Goal: Information Seeking & Learning: Learn about a topic

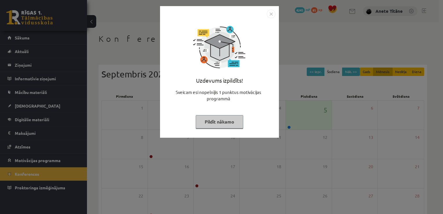
click at [269, 12] on img "Close" at bounding box center [271, 14] width 9 height 9
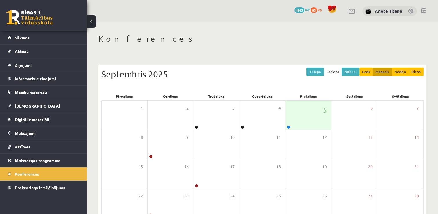
click at [229, 34] on h1 "Konferences" at bounding box center [263, 39] width 328 height 10
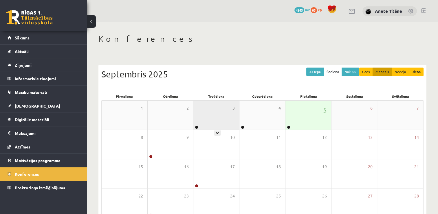
click at [223, 111] on div "3" at bounding box center [217, 115] width 46 height 29
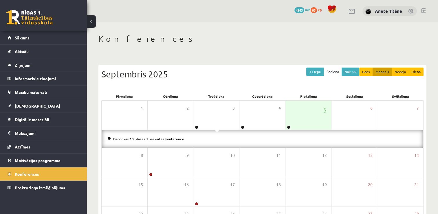
click at [239, 50] on div "Konferences << Iepr. Šodiena Nāk. >> Gads Mēnesis Nedēļa Diena Septembris 2025 …" at bounding box center [262, 158] width 351 height 272
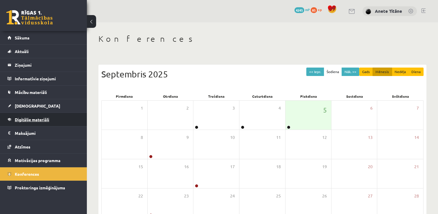
click at [48, 120] on span "Digitālie materiāli" at bounding box center [32, 119] width 34 height 5
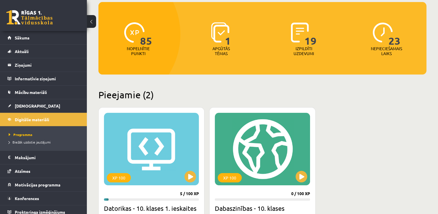
scroll to position [87, 0]
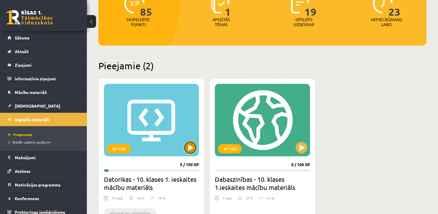
click at [190, 145] on button at bounding box center [191, 148] width 12 height 12
click at [193, 143] on div "XP 100" at bounding box center [151, 120] width 95 height 72
click at [192, 140] on div "XP 100" at bounding box center [151, 120] width 95 height 72
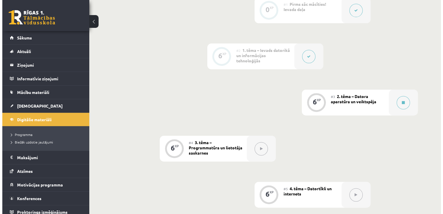
scroll to position [203, 0]
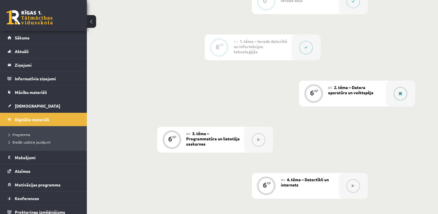
click at [400, 92] on icon at bounding box center [400, 93] width 3 height 3
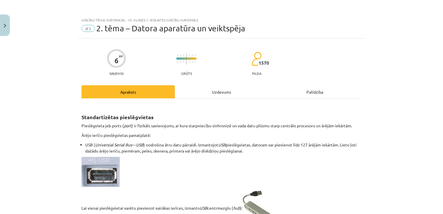
click at [212, 92] on div "Uzdevums" at bounding box center [221, 91] width 93 height 13
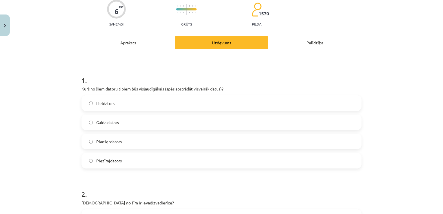
scroll to position [72, 0]
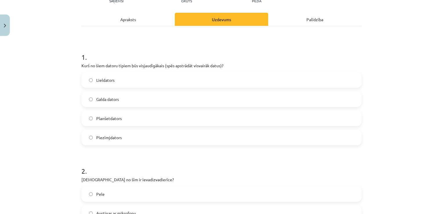
click at [134, 21] on div "Apraksts" at bounding box center [127, 19] width 93 height 13
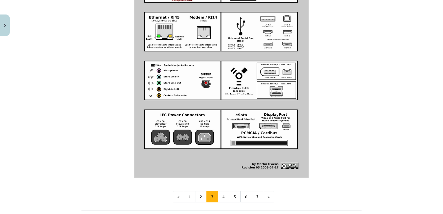
scroll to position [677, 0]
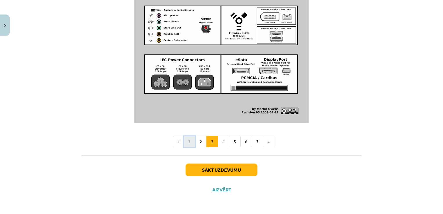
click at [190, 140] on button "1" at bounding box center [190, 142] width 12 height 12
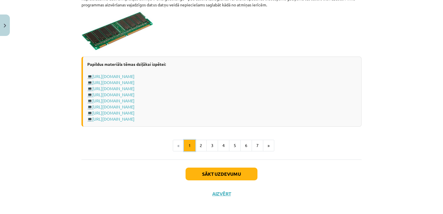
scroll to position [1027, 0]
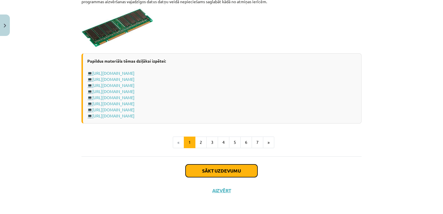
click at [235, 167] on button "Sākt uzdevumu" at bounding box center [221, 170] width 72 height 13
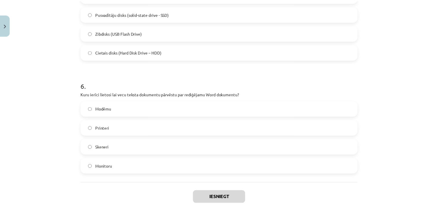
scroll to position [640, 0]
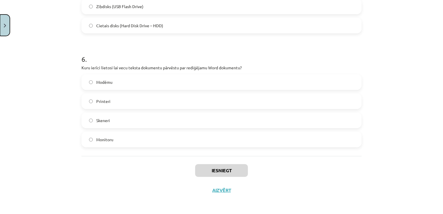
click at [7, 28] on button "Close" at bounding box center [5, 24] width 10 height 21
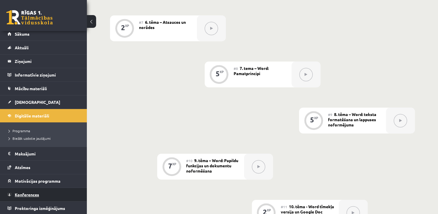
scroll to position [464, 0]
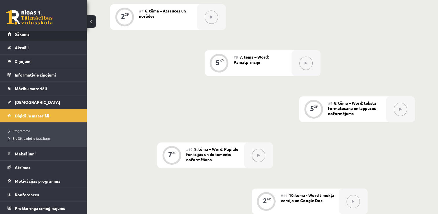
click at [45, 38] on link "Sākums" at bounding box center [44, 33] width 72 height 13
